Goal: Transaction & Acquisition: Purchase product/service

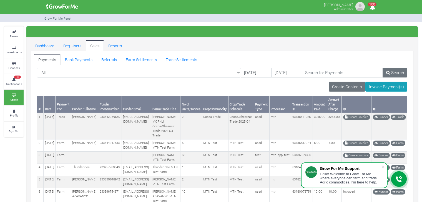
click at [11, 49] on link "Investments" at bounding box center [13, 49] width 19 height 15
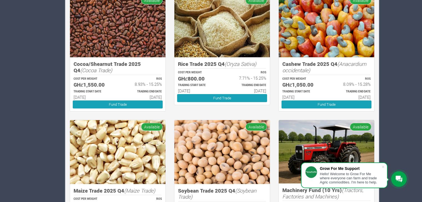
scroll to position [474, 0]
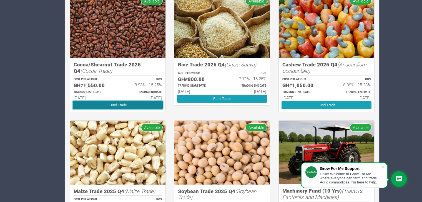
click at [128, 103] on link "Fund Trade" at bounding box center [118, 105] width 90 height 8
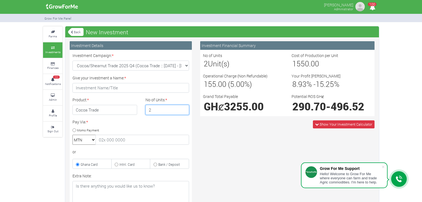
click at [184, 108] on input "2" at bounding box center [167, 110] width 44 height 10
click at [184, 108] on input "3" at bounding box center [167, 110] width 44 height 10
click at [184, 108] on input "4" at bounding box center [167, 110] width 44 height 10
type input "5"
click at [184, 108] on input "5" at bounding box center [167, 110] width 44 height 10
